Goal: Task Accomplishment & Management: Manage account settings

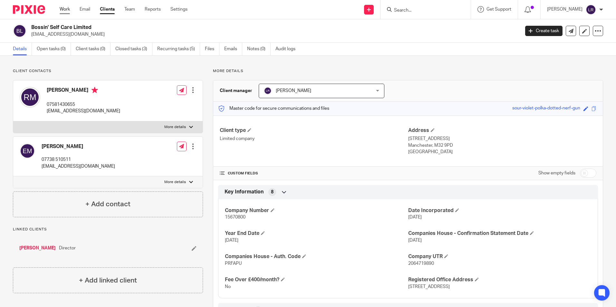
click at [66, 11] on link "Work" at bounding box center [65, 9] width 10 height 6
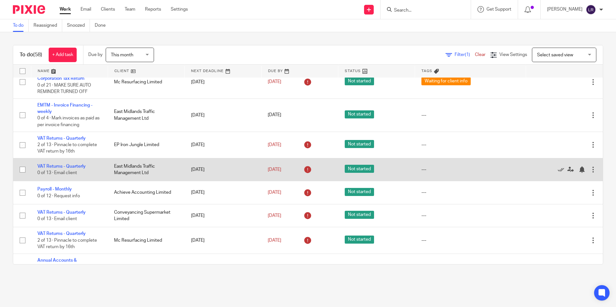
scroll to position [1160, 0]
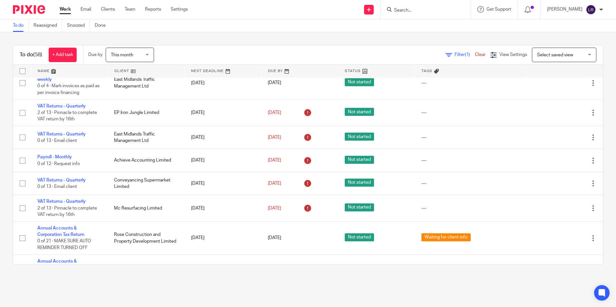
click at [441, 10] on input "Search" at bounding box center [422, 11] width 58 height 6
type input "are"
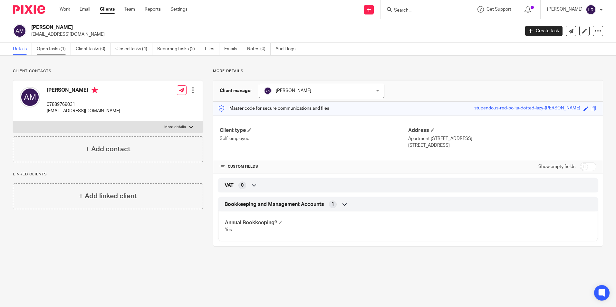
click at [57, 52] on link "Open tasks (1)" at bounding box center [54, 49] width 34 height 13
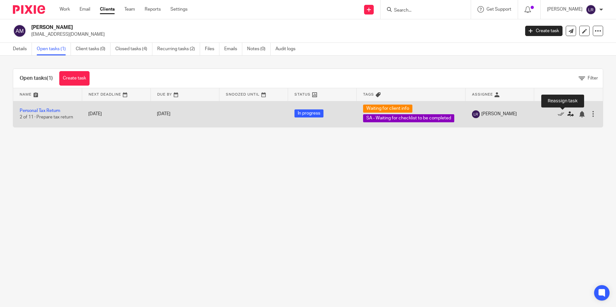
click at [567, 114] on icon at bounding box center [570, 114] width 6 height 6
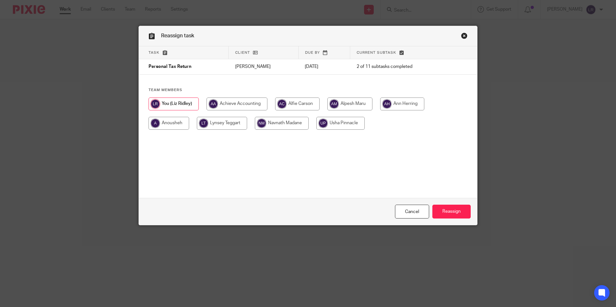
click at [299, 106] on input "radio" at bounding box center [297, 104] width 44 height 13
radio input "true"
click at [443, 211] on input "Reassign" at bounding box center [451, 212] width 38 height 14
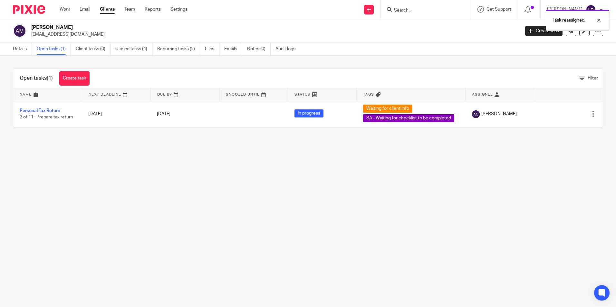
click at [431, 11] on div "Task reassigned." at bounding box center [459, 18] width 302 height 24
click at [414, 11] on div "Task reassigned." at bounding box center [459, 18] width 302 height 24
click at [598, 20] on div at bounding box center [593, 20] width 17 height 8
click at [423, 8] on input "Search" at bounding box center [422, 11] width 58 height 6
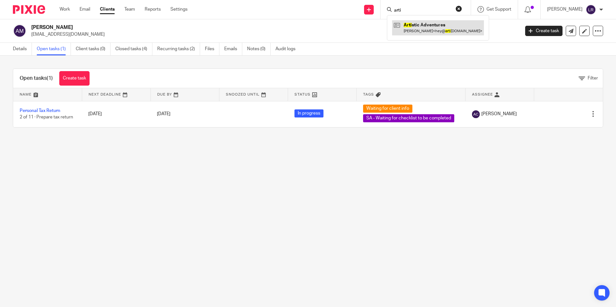
type input "arti"
click at [433, 30] on link at bounding box center [438, 27] width 92 height 15
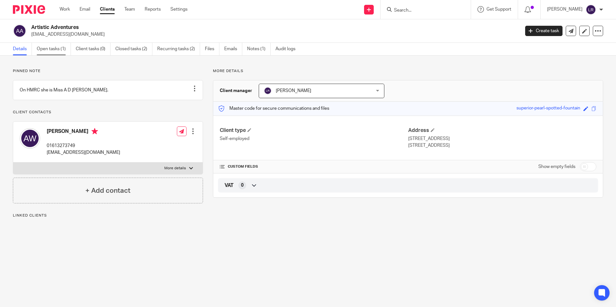
click at [62, 49] on link "Open tasks (1)" at bounding box center [54, 49] width 34 height 13
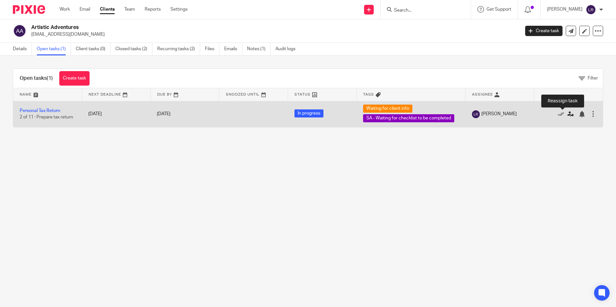
click at [567, 117] on icon at bounding box center [570, 114] width 6 height 6
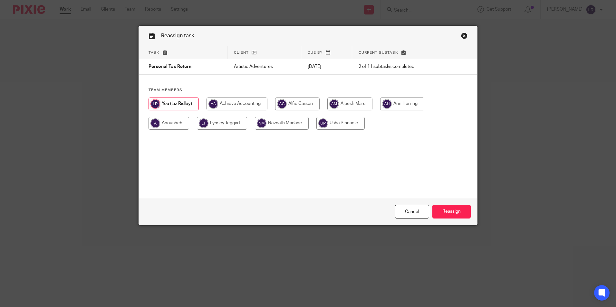
click at [316, 92] on h4 "Team members" at bounding box center [308, 90] width 319 height 5
click at [291, 109] on input "radio" at bounding box center [297, 104] width 44 height 13
radio input "true"
click at [443, 213] on input "Reassign" at bounding box center [451, 212] width 38 height 14
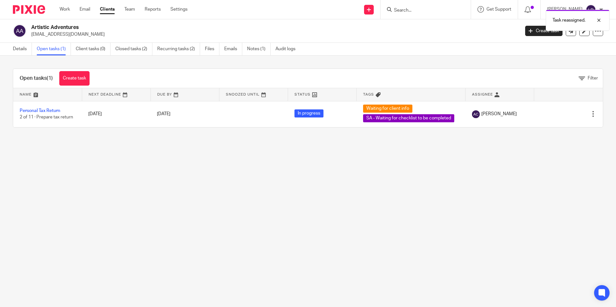
click at [438, 11] on div "Task reassigned." at bounding box center [459, 18] width 302 height 24
click at [596, 22] on div at bounding box center [593, 20] width 17 height 8
click at [424, 7] on form at bounding box center [427, 9] width 69 height 8
click at [421, 14] on div at bounding box center [425, 9] width 90 height 19
click at [421, 12] on input "Search" at bounding box center [422, 11] width 58 height 6
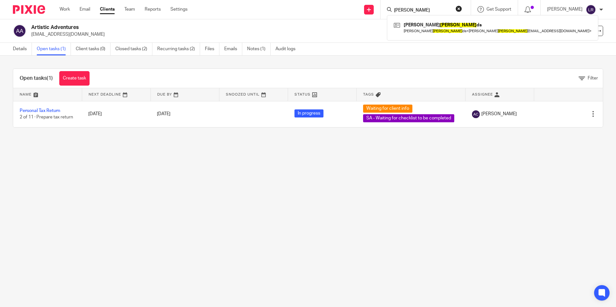
type input "shiel"
click at [449, 18] on div "Nathan Shiel ds Nathan Shiel ds < nathan_ shiel ds@outlook.com >" at bounding box center [492, 27] width 211 height 25
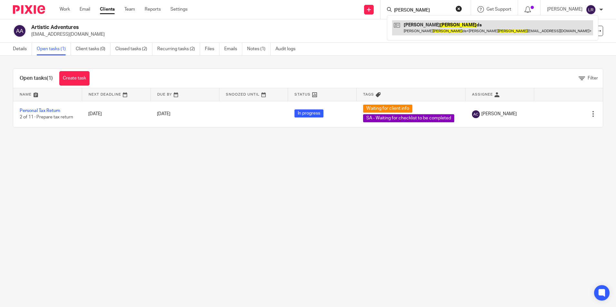
click at [451, 25] on link at bounding box center [492, 27] width 201 height 15
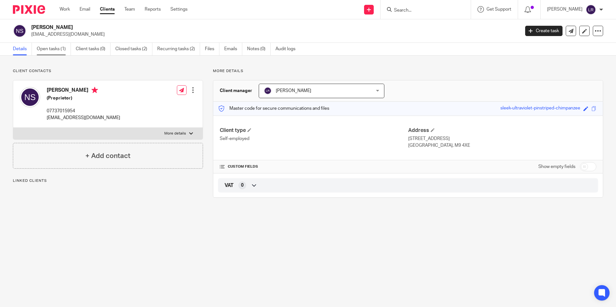
click at [52, 49] on link "Open tasks (1)" at bounding box center [54, 49] width 34 height 13
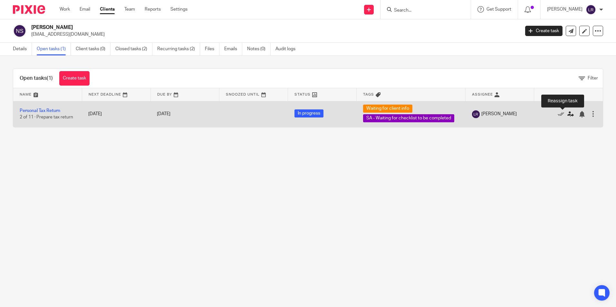
click at [567, 114] on icon at bounding box center [570, 114] width 6 height 6
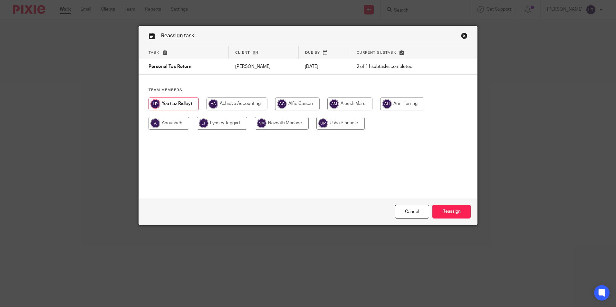
click at [313, 105] on input "radio" at bounding box center [297, 104] width 44 height 13
radio input "true"
click at [447, 213] on input "Reassign" at bounding box center [451, 212] width 38 height 14
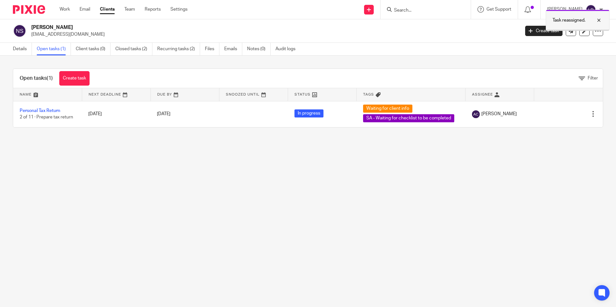
click at [601, 21] on div at bounding box center [593, 20] width 17 height 8
click at [142, 181] on main "[PERSON_NAME] [EMAIL_ADDRESS][DOMAIN_NAME] Create task Update from Companies Ho…" at bounding box center [308, 153] width 616 height 307
click at [432, 9] on input "Search" at bounding box center [422, 11] width 58 height 6
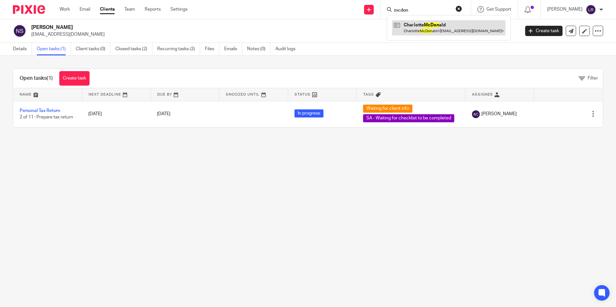
type input "mcdon"
click at [454, 29] on link at bounding box center [448, 27] width 113 height 15
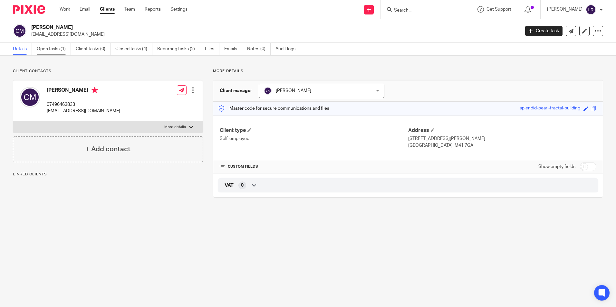
click at [48, 50] on link "Open tasks (1)" at bounding box center [54, 49] width 34 height 13
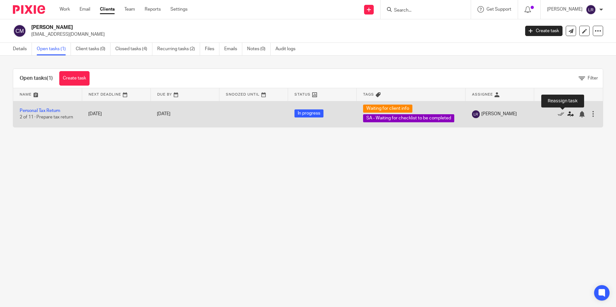
click at [567, 114] on icon at bounding box center [570, 114] width 6 height 6
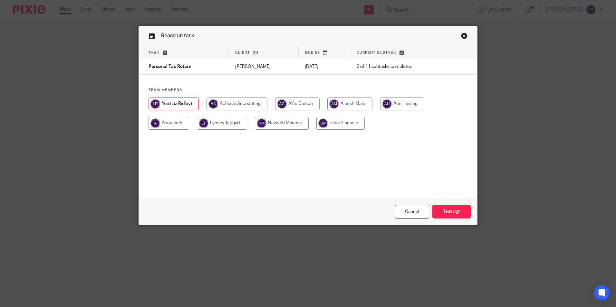
click at [294, 103] on input "radio" at bounding box center [297, 104] width 44 height 13
radio input "true"
click at [435, 208] on input "Reassign" at bounding box center [451, 212] width 38 height 14
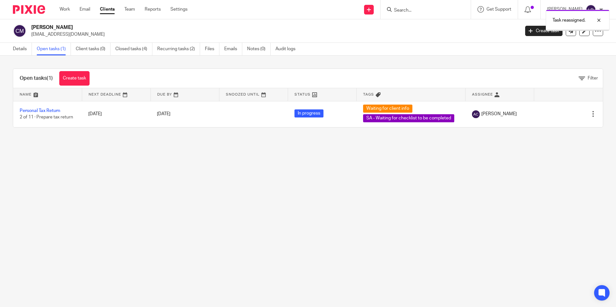
click at [458, 234] on main "[PERSON_NAME] [EMAIL_ADDRESS][DOMAIN_NAME] Create task Update from Companies Ho…" at bounding box center [308, 153] width 616 height 307
click at [65, 13] on div "Work Email Clients Team Reports Settings Work Email Clients Team Reports Settin…" at bounding box center [125, 9] width 144 height 19
click at [69, 13] on div "Work Email Clients Team Reports Settings Work Email Clients Team Reports Settin…" at bounding box center [125, 9] width 144 height 19
click at [67, 10] on link "Work" at bounding box center [65, 9] width 10 height 6
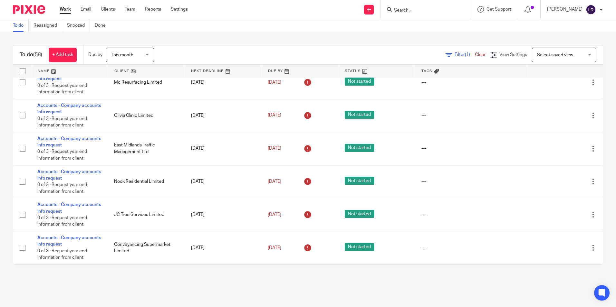
scroll to position [1582, 0]
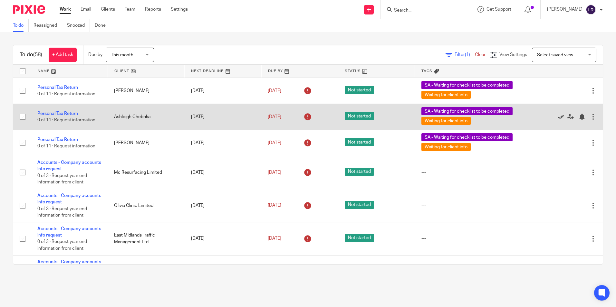
click at [558, 120] on icon at bounding box center [561, 117] width 6 height 6
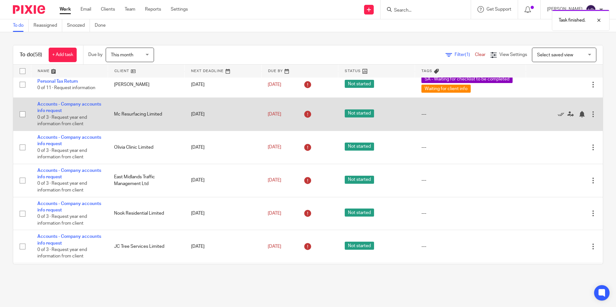
scroll to position [1652, 0]
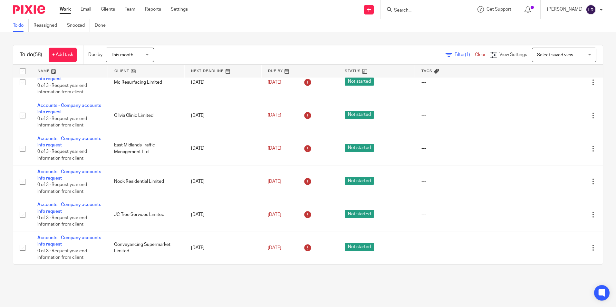
click at [432, 10] on input "Search" at bounding box center [422, 11] width 58 height 6
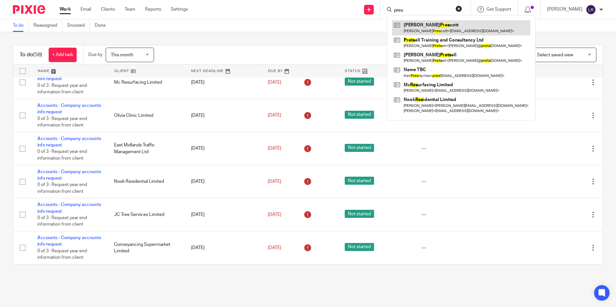
type input "pres"
click at [448, 21] on link at bounding box center [461, 27] width 138 height 15
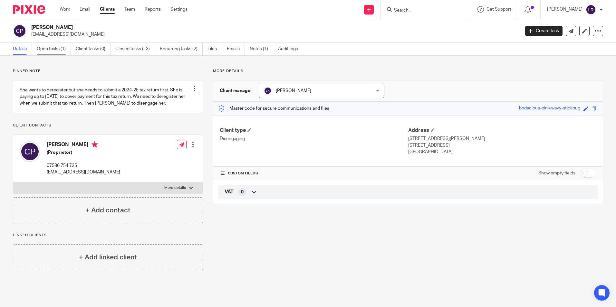
click at [57, 52] on link "Open tasks (1)" at bounding box center [54, 49] width 34 height 13
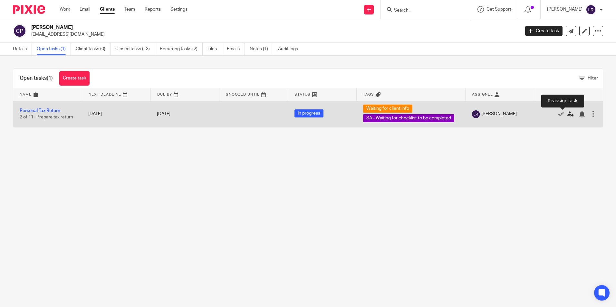
click at [567, 114] on icon at bounding box center [570, 114] width 6 height 6
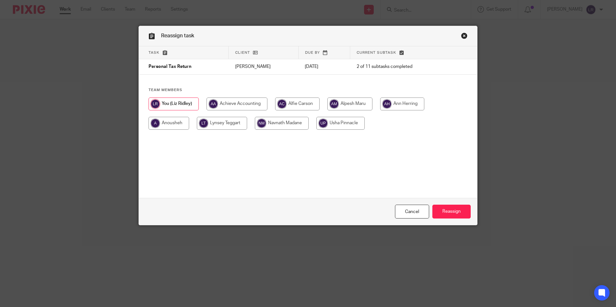
click at [308, 100] on input "radio" at bounding box center [297, 104] width 44 height 13
radio input "true"
click at [456, 212] on input "Reassign" at bounding box center [451, 212] width 38 height 14
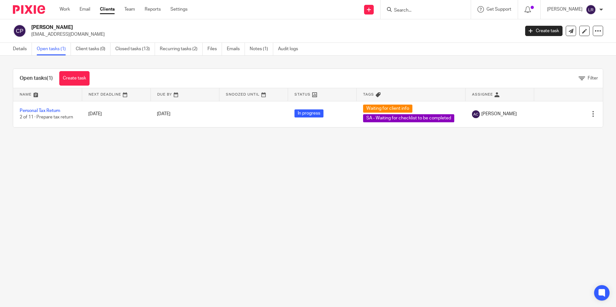
click at [72, 11] on ul "Work Email Clients Team Reports Settings" at bounding box center [129, 9] width 138 height 6
click at [422, 10] on input "Search" at bounding box center [422, 11] width 58 height 6
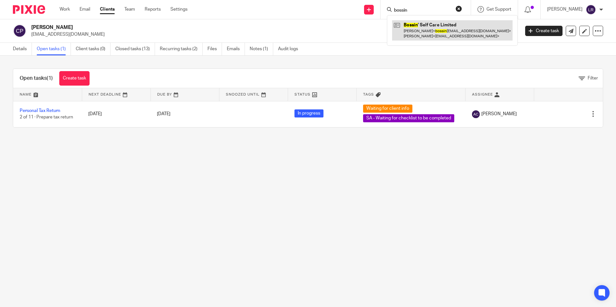
type input "bossin"
click at [486, 34] on link at bounding box center [452, 30] width 120 height 20
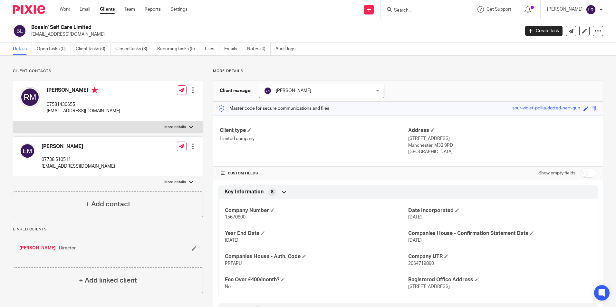
click at [74, 8] on ul "Work Email Clients Team Reports Settings" at bounding box center [129, 9] width 138 height 6
click at [64, 12] on link "Work" at bounding box center [65, 9] width 10 height 6
